Goal: Check status: Check status

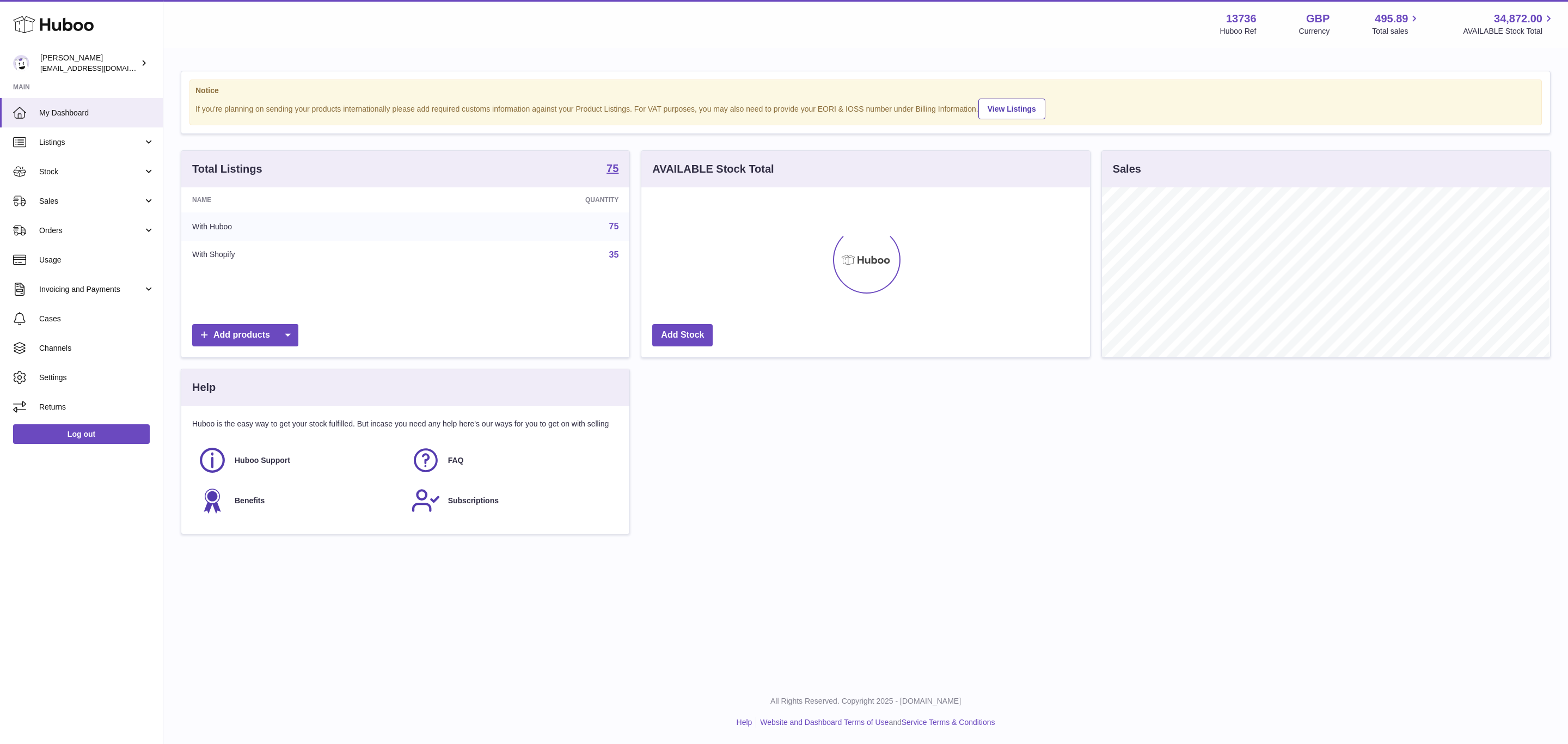
scroll to position [544234, 544078]
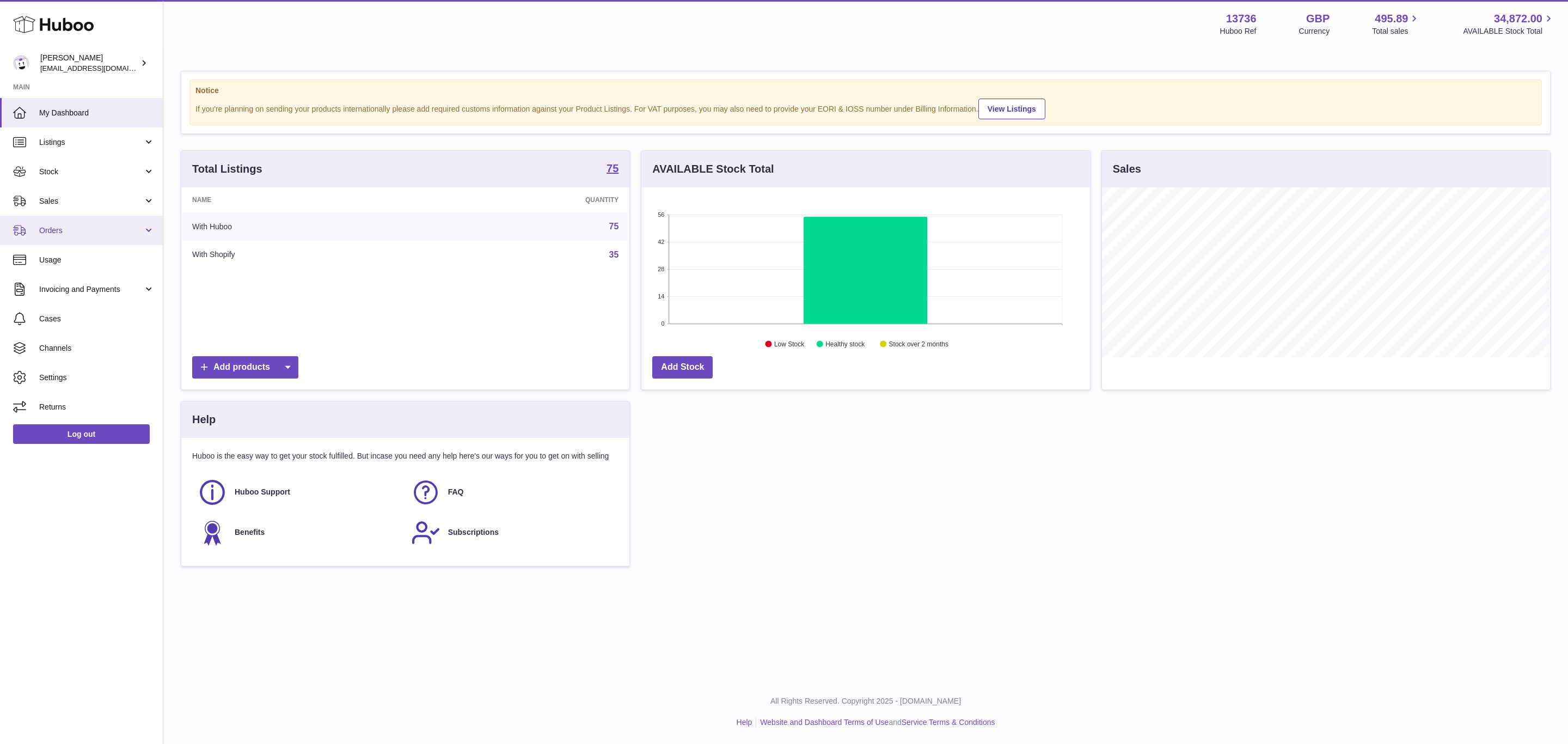
click at [159, 224] on link "Orders" at bounding box center [81, 230] width 163 height 30
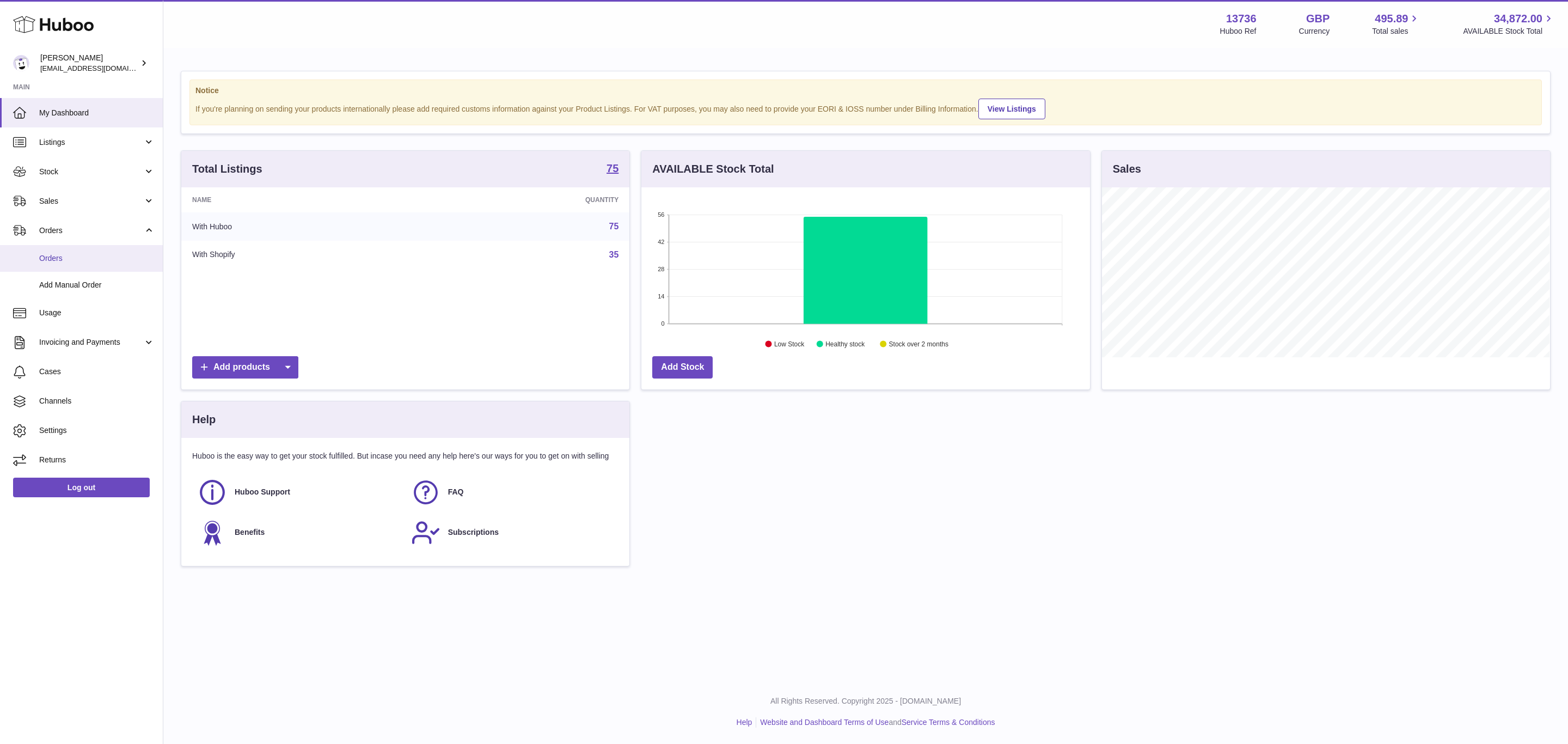
click at [141, 255] on span "Orders" at bounding box center [97, 258] width 116 height 11
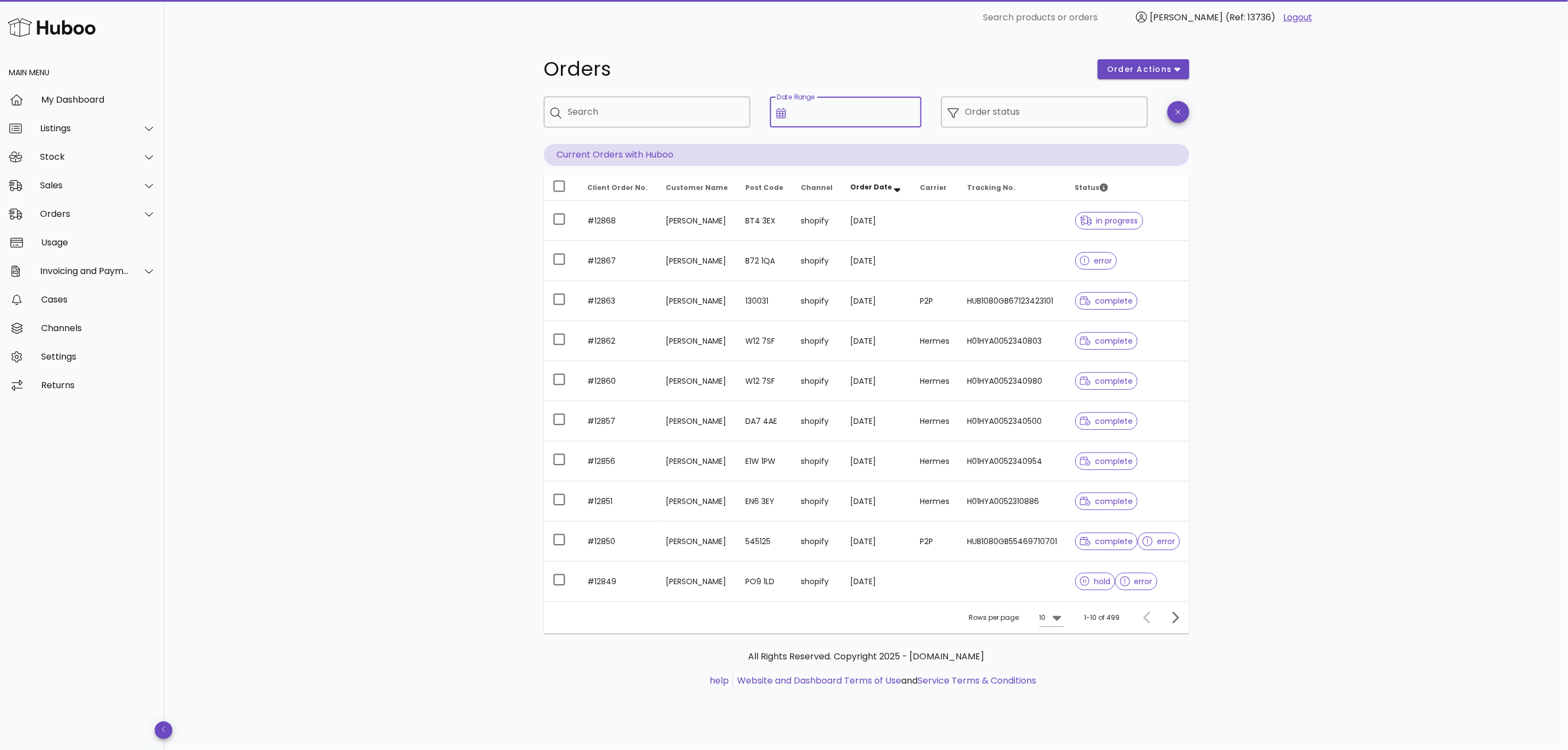
click at [825, 105] on div "Date Range" at bounding box center [853, 111] width 123 height 31
click at [821, 116] on input "Date Range" at bounding box center [853, 112] width 123 height 18
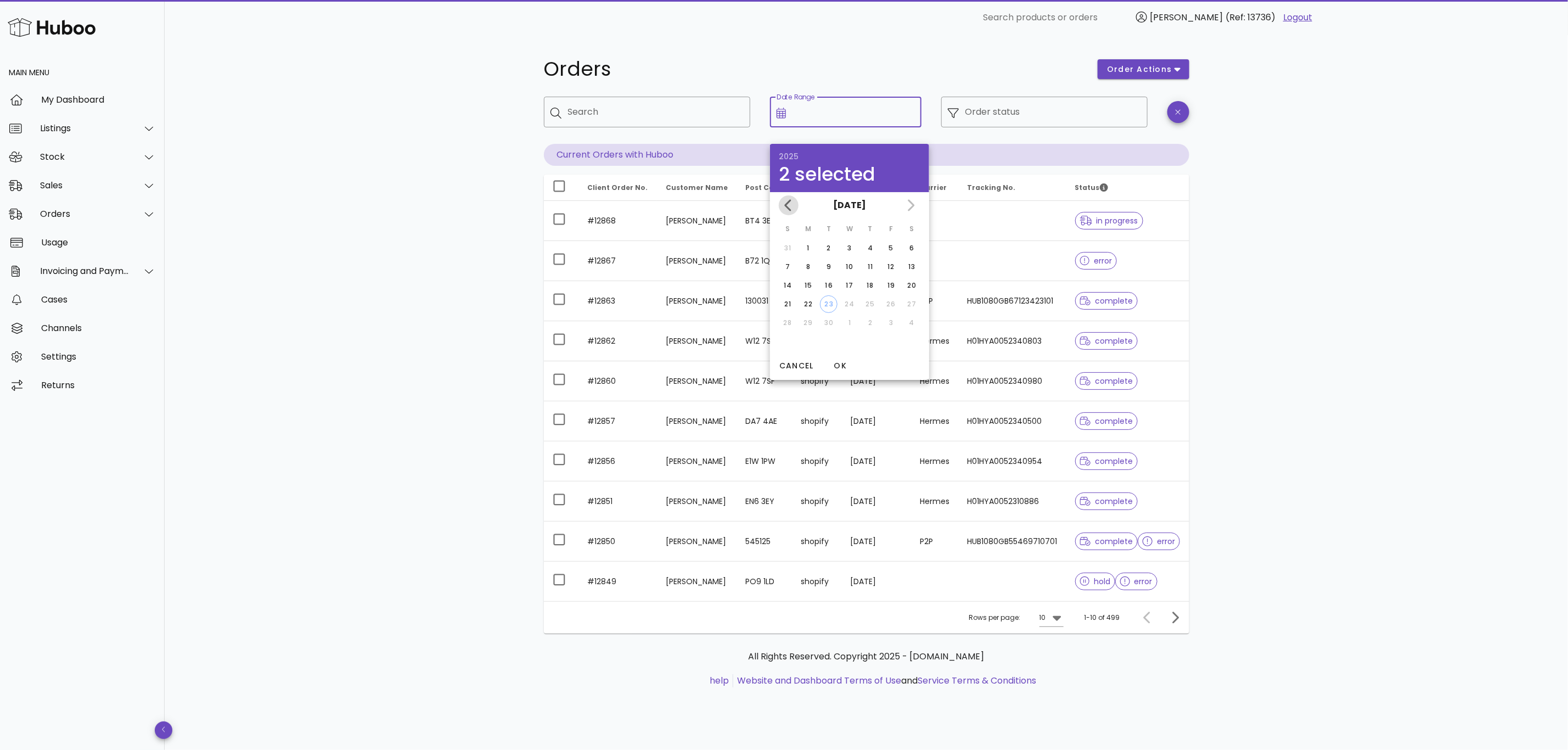
click at [788, 199] on icon "Previous month" at bounding box center [788, 205] width 13 height 13
click at [788, 201] on icon "Previous month" at bounding box center [788, 205] width 13 height 13
click at [827, 301] on div "24" at bounding box center [829, 304] width 18 height 10
click at [914, 204] on icon "Next month" at bounding box center [910, 205] width 13 height 13
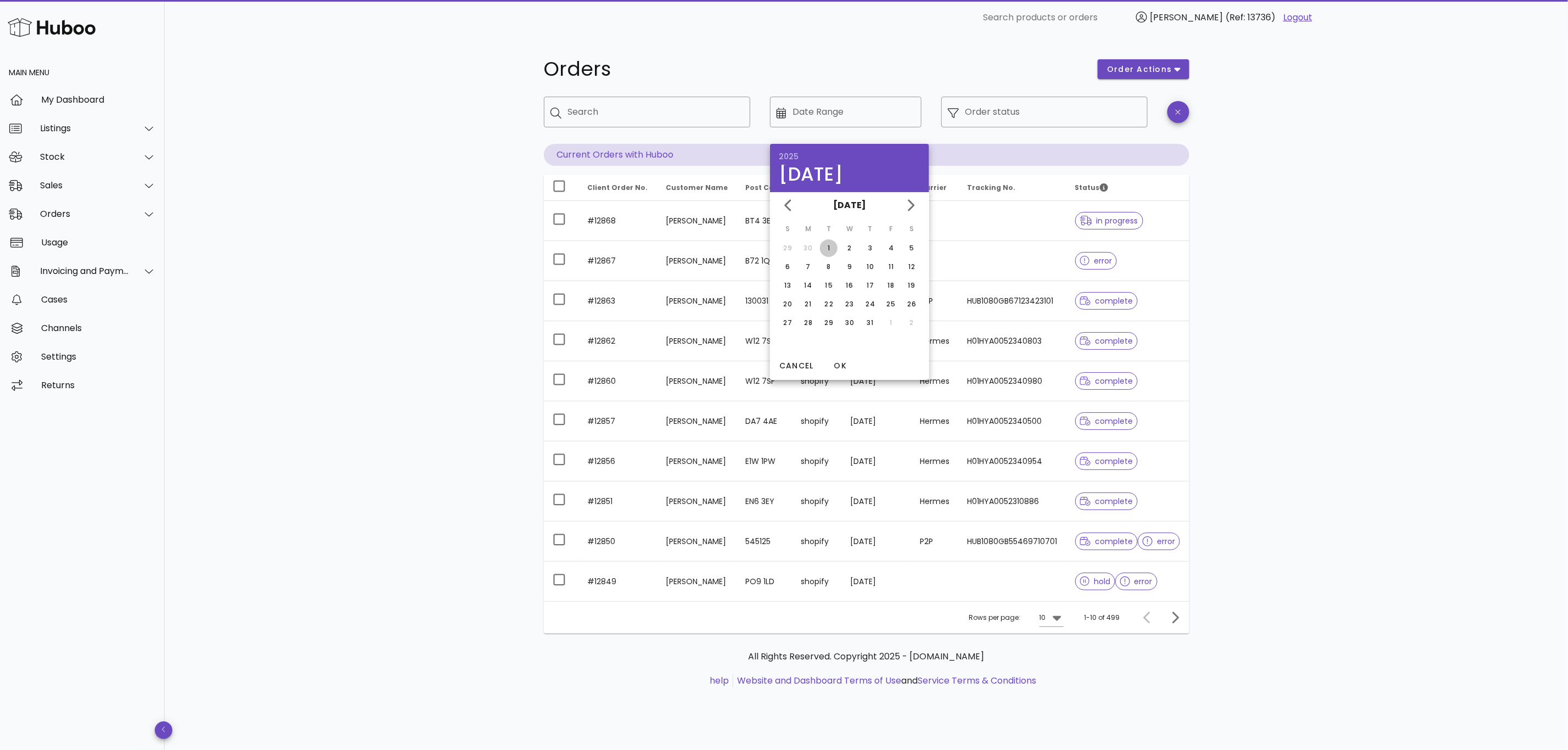
click at [827, 247] on div "1" at bounding box center [829, 248] width 18 height 10
type input "**********"
click at [844, 362] on span "OK" at bounding box center [840, 365] width 26 height 11
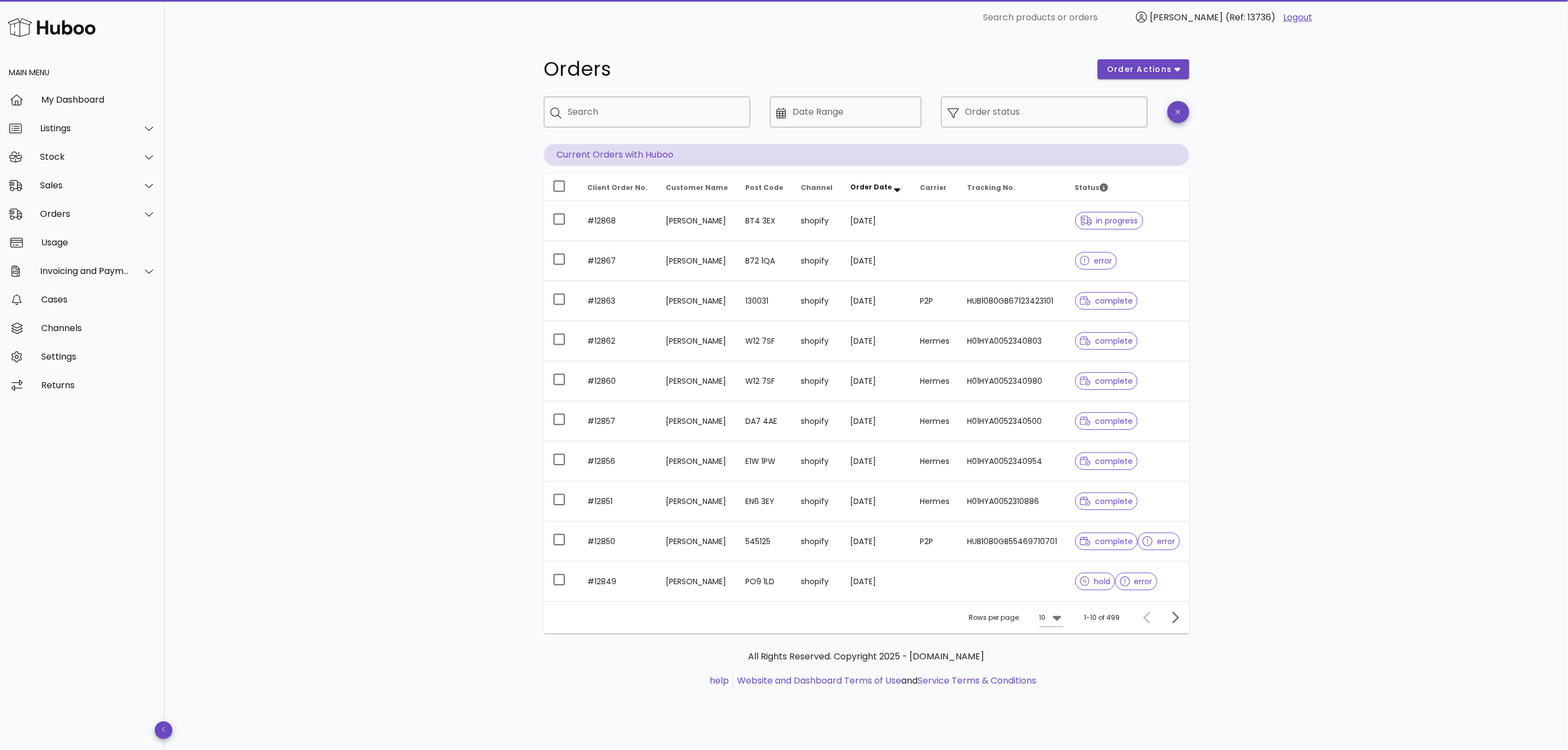
type input "**********"
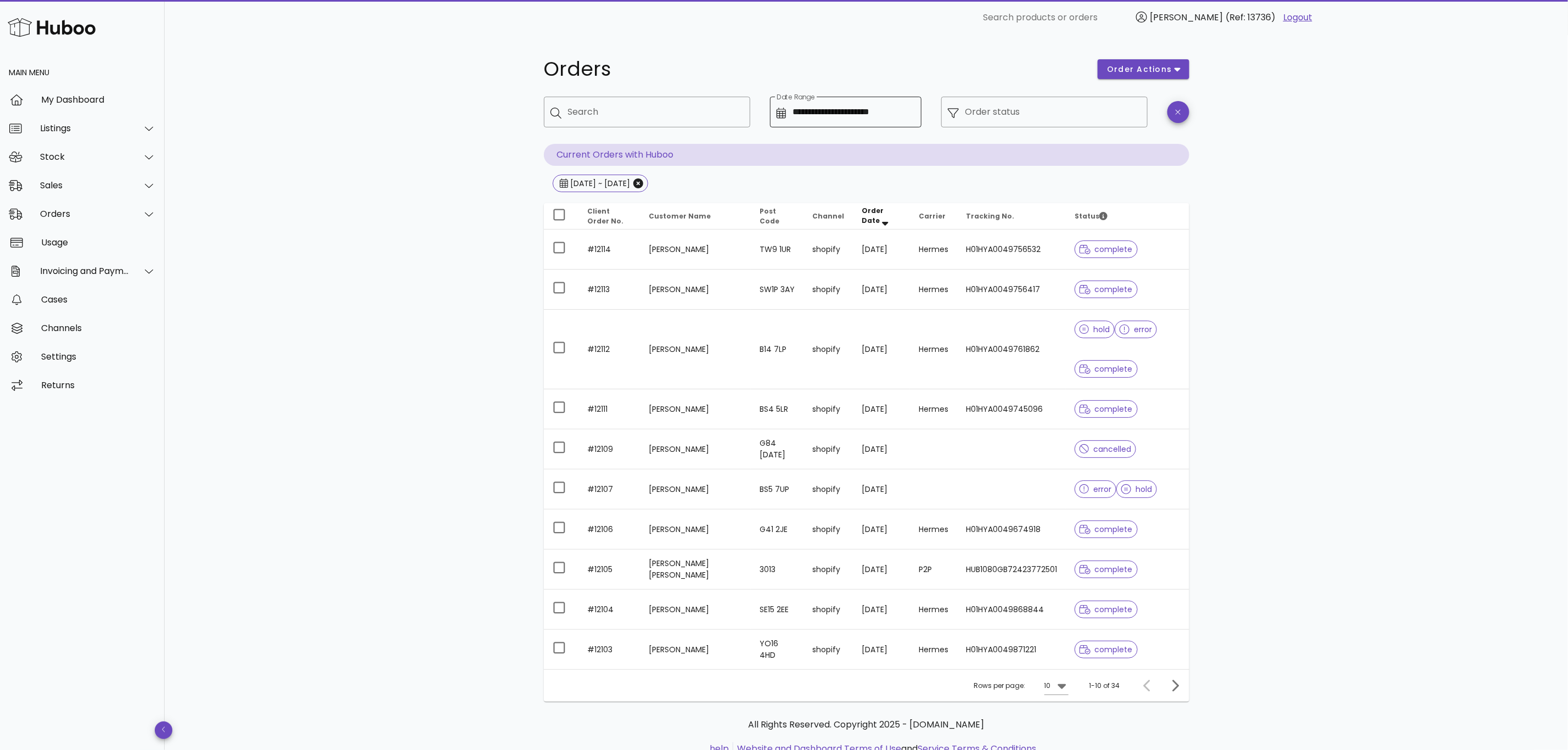
click at [784, 111] on icon at bounding box center [781, 113] width 10 height 11
click at [775, 112] on div "**********" at bounding box center [846, 111] width 152 height 31
click at [776, 116] on div "**********" at bounding box center [846, 111] width 152 height 31
click at [784, 111] on icon at bounding box center [781, 113] width 10 height 11
click at [781, 113] on icon at bounding box center [781, 113] width 10 height 11
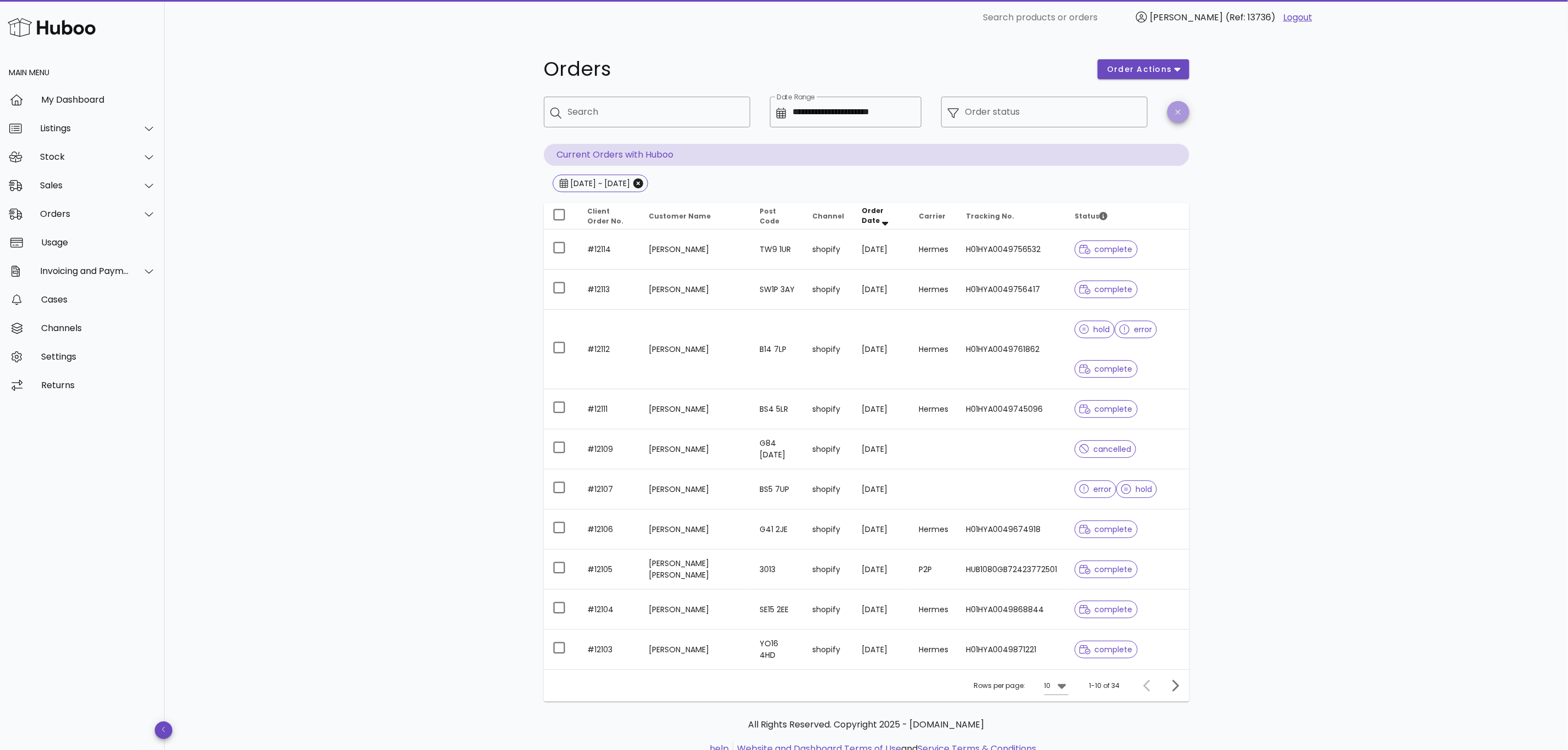
click at [1176, 109] on icon "button" at bounding box center [1178, 112] width 5 height 8
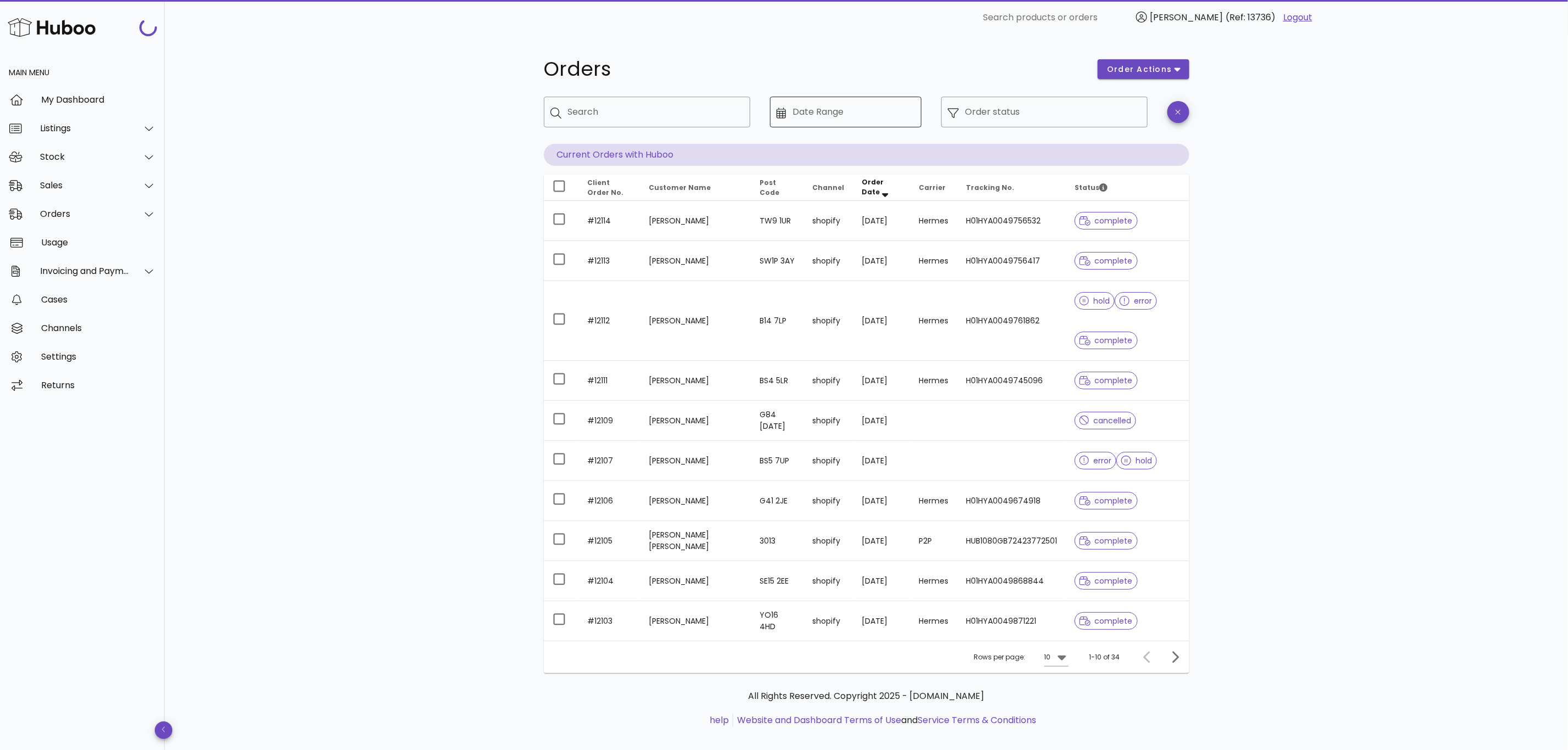
click at [779, 116] on icon at bounding box center [781, 113] width 10 height 11
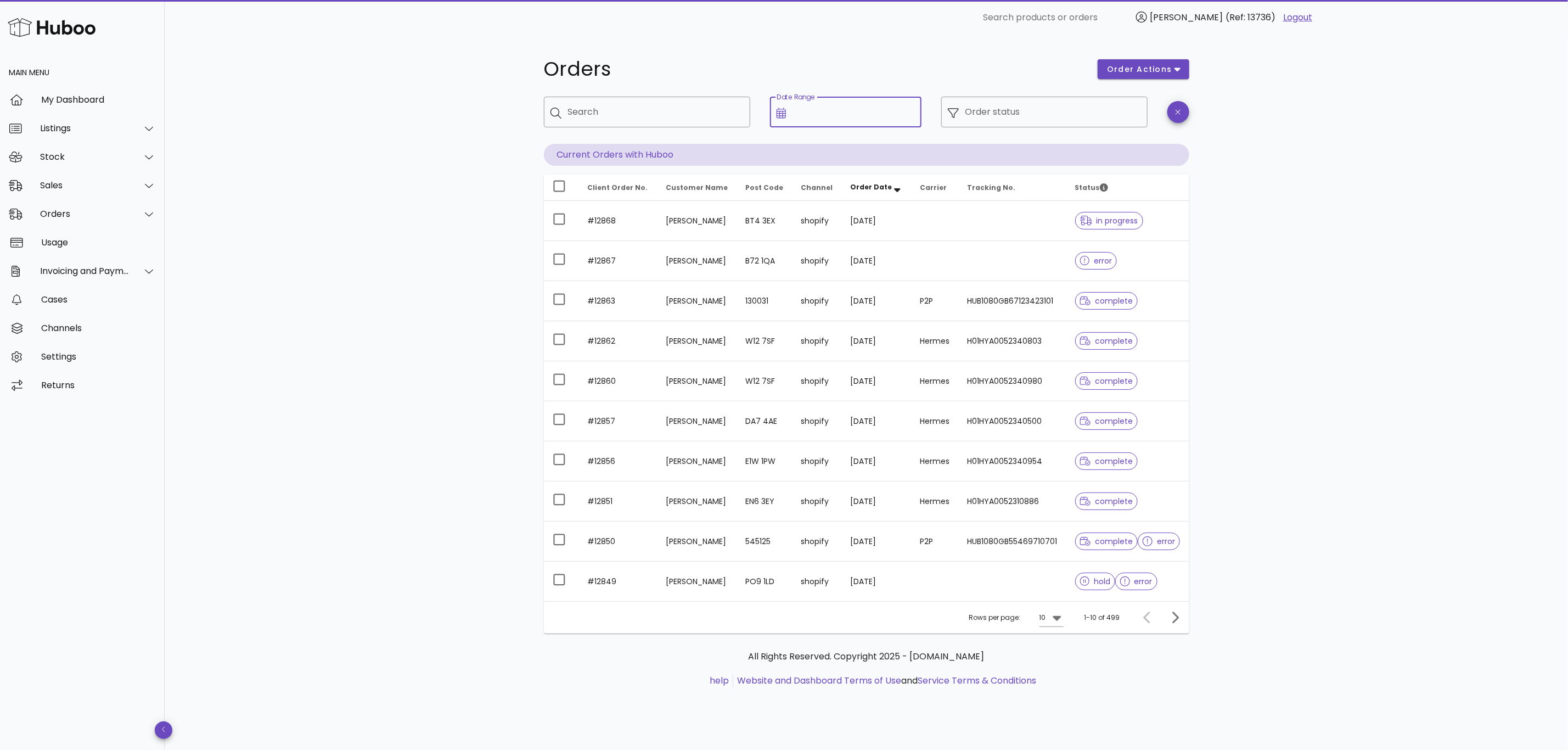
click at [774, 116] on div "​ Date Range" at bounding box center [846, 111] width 152 height 31
click at [777, 114] on icon at bounding box center [781, 113] width 10 height 11
click at [1226, 148] on div "Orders order actions ​ Search ​ Date Range ​ Order status Current Orders with H…" at bounding box center [867, 393] width 1403 height 715
click at [1184, 111] on span "button" at bounding box center [1178, 112] width 22 height 8
click at [784, 111] on icon at bounding box center [781, 113] width 10 height 11
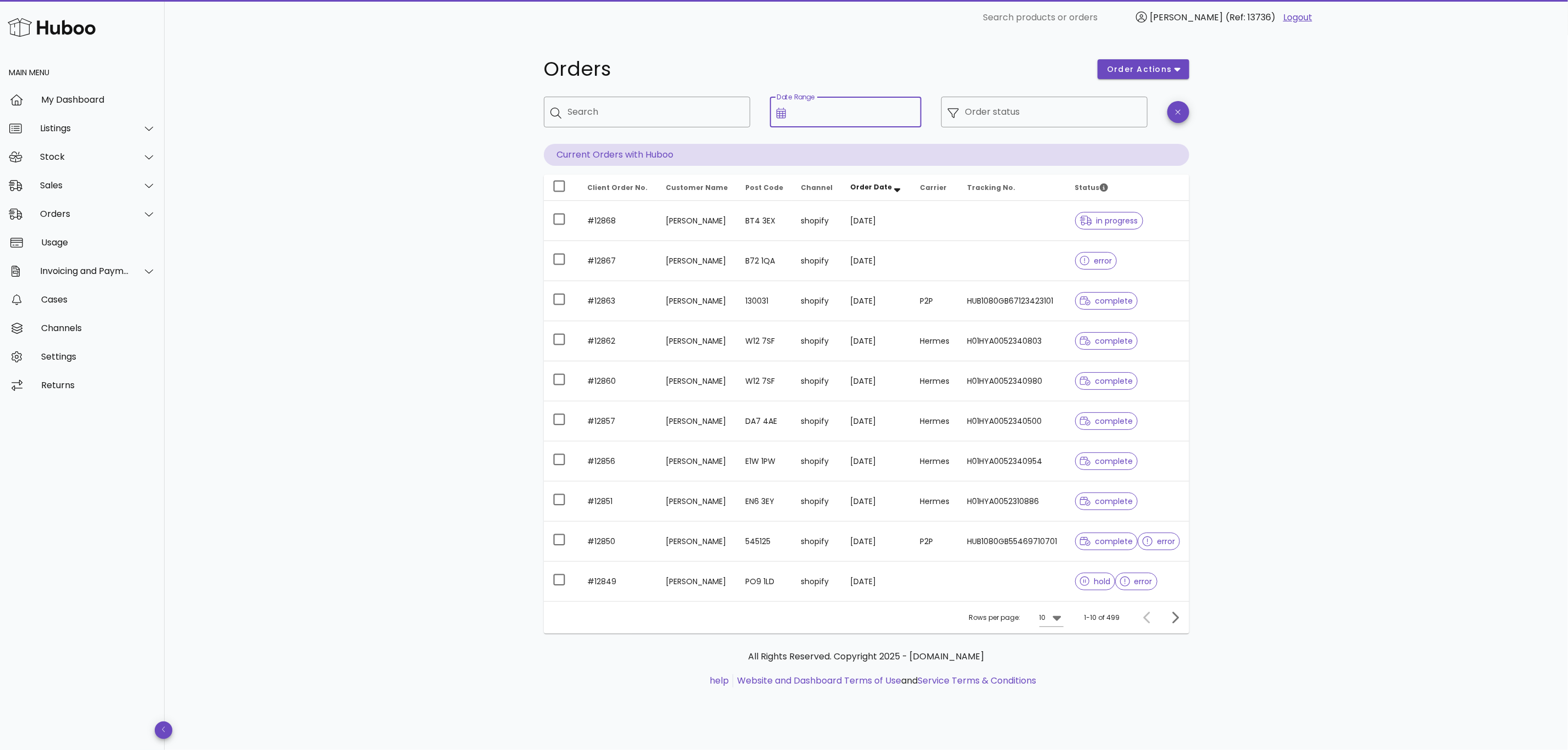
click at [783, 111] on icon at bounding box center [781, 113] width 10 height 11
click at [824, 113] on input "Date Range" at bounding box center [853, 112] width 123 height 18
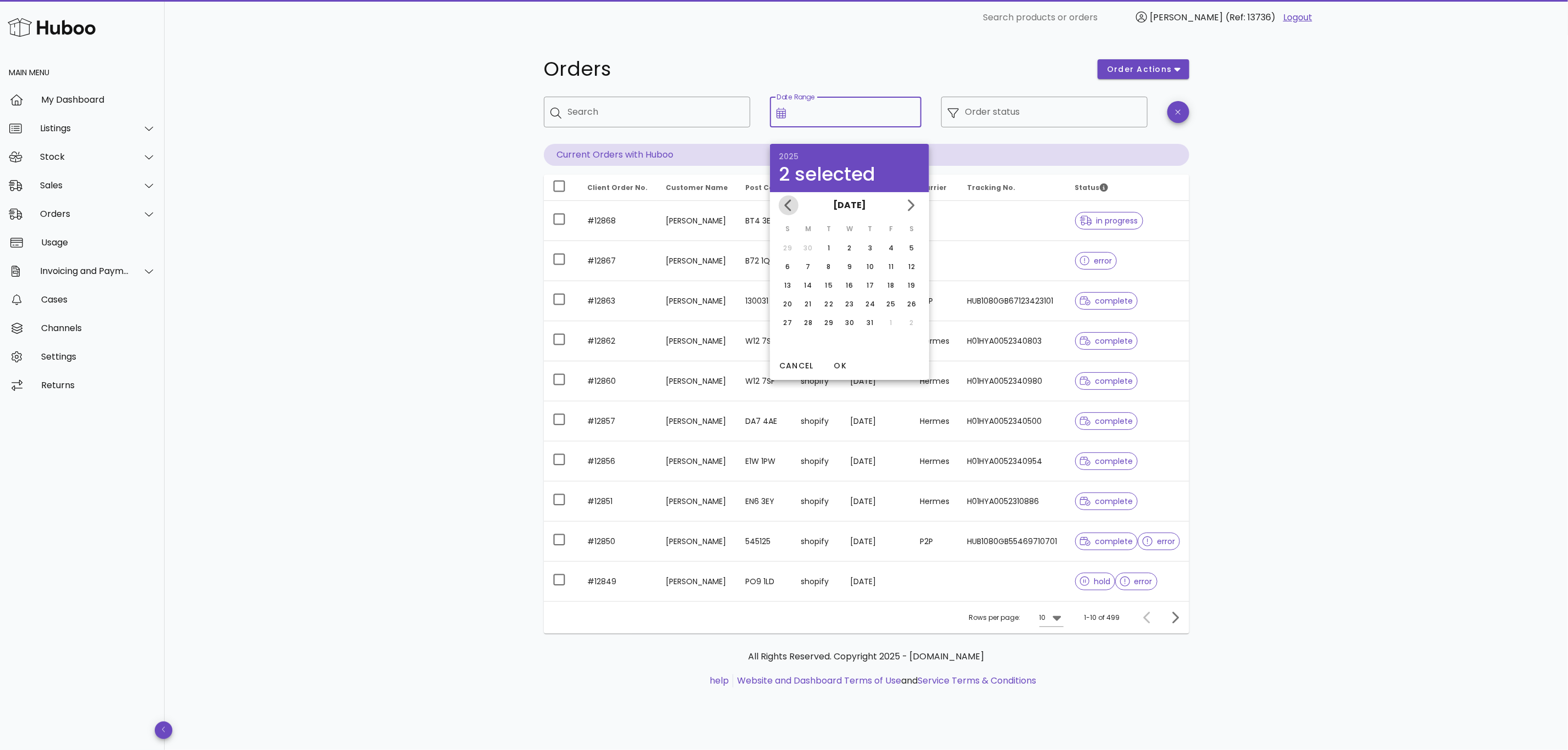
click at [782, 204] on icon "Previous month" at bounding box center [788, 205] width 13 height 13
click at [782, 204] on div "[DATE] [DATE]" at bounding box center [850, 206] width 159 height 26
click at [796, 361] on span "Cancel" at bounding box center [797, 365] width 35 height 11
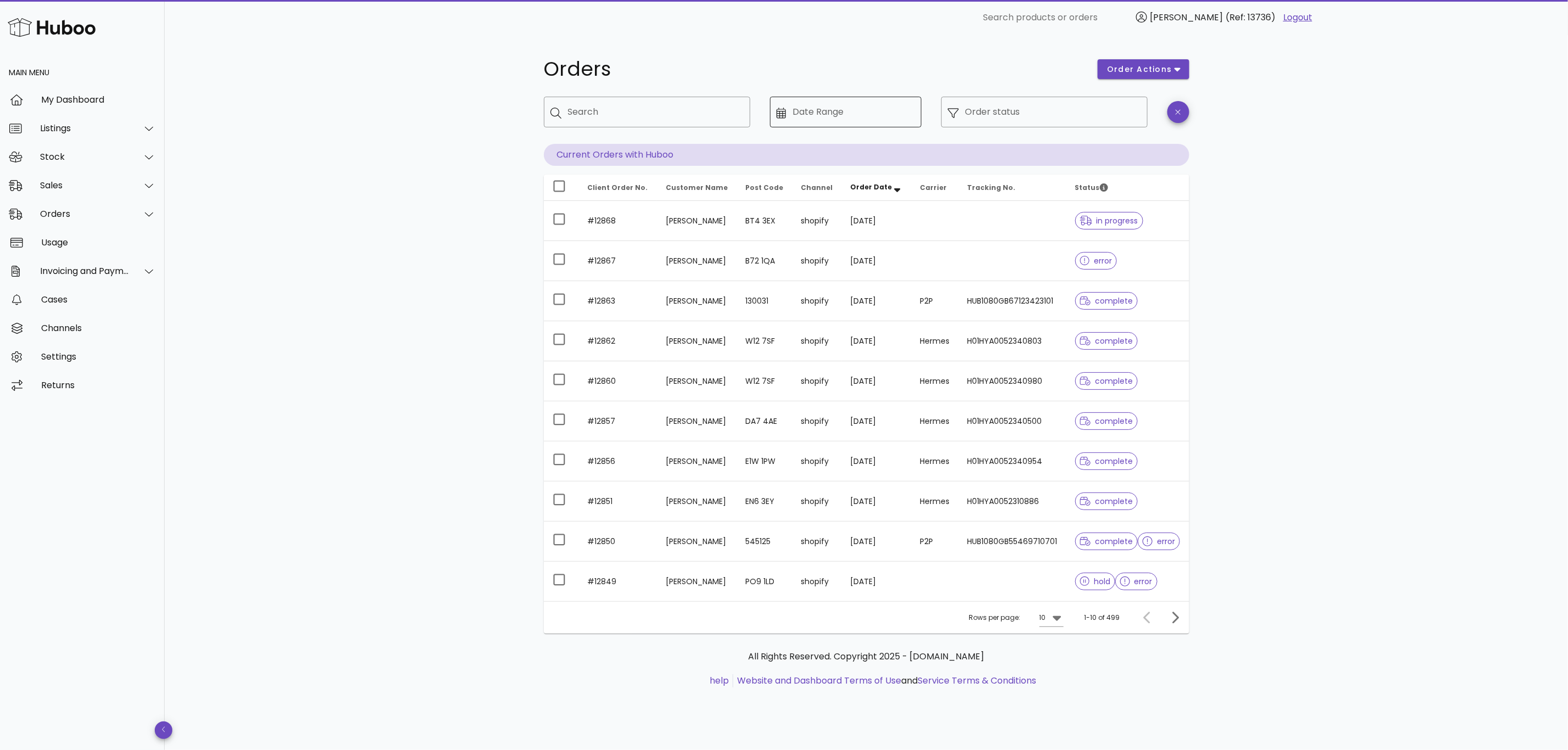
click at [783, 117] on icon at bounding box center [781, 113] width 10 height 11
click at [782, 111] on icon at bounding box center [781, 113] width 10 height 11
click at [829, 117] on input "Date Range" at bounding box center [853, 112] width 123 height 18
